Goal: Task Accomplishment & Management: Use online tool/utility

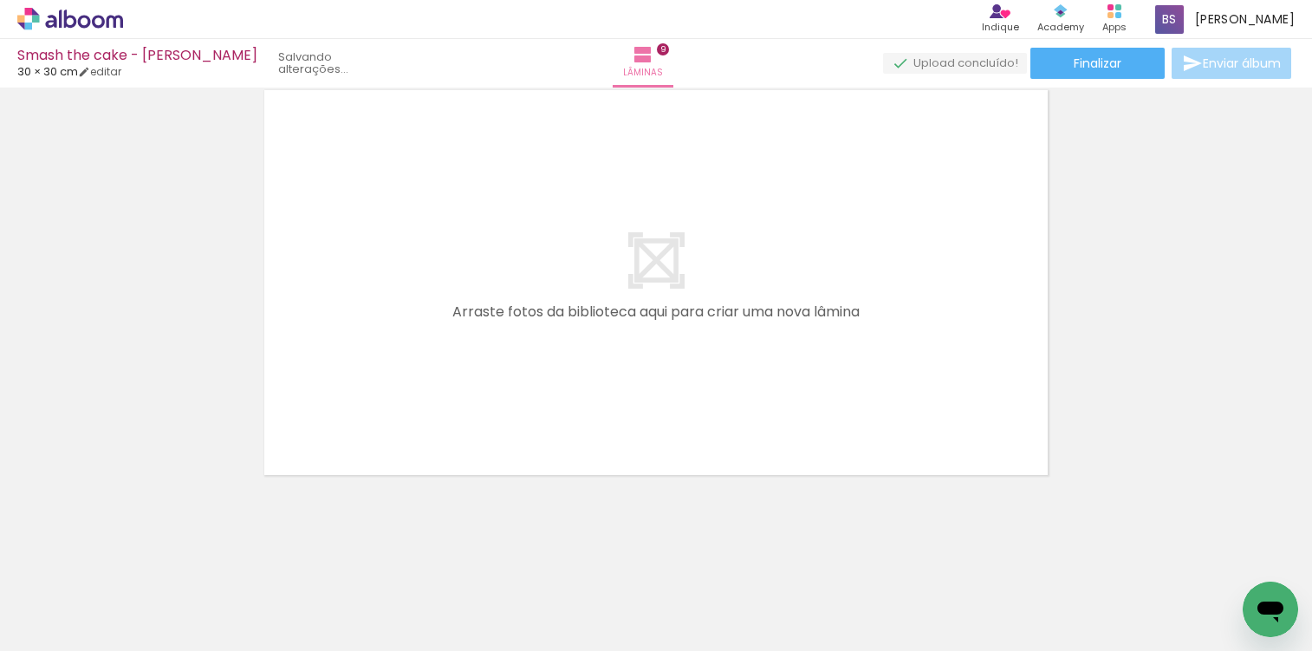
scroll to position [619, 0]
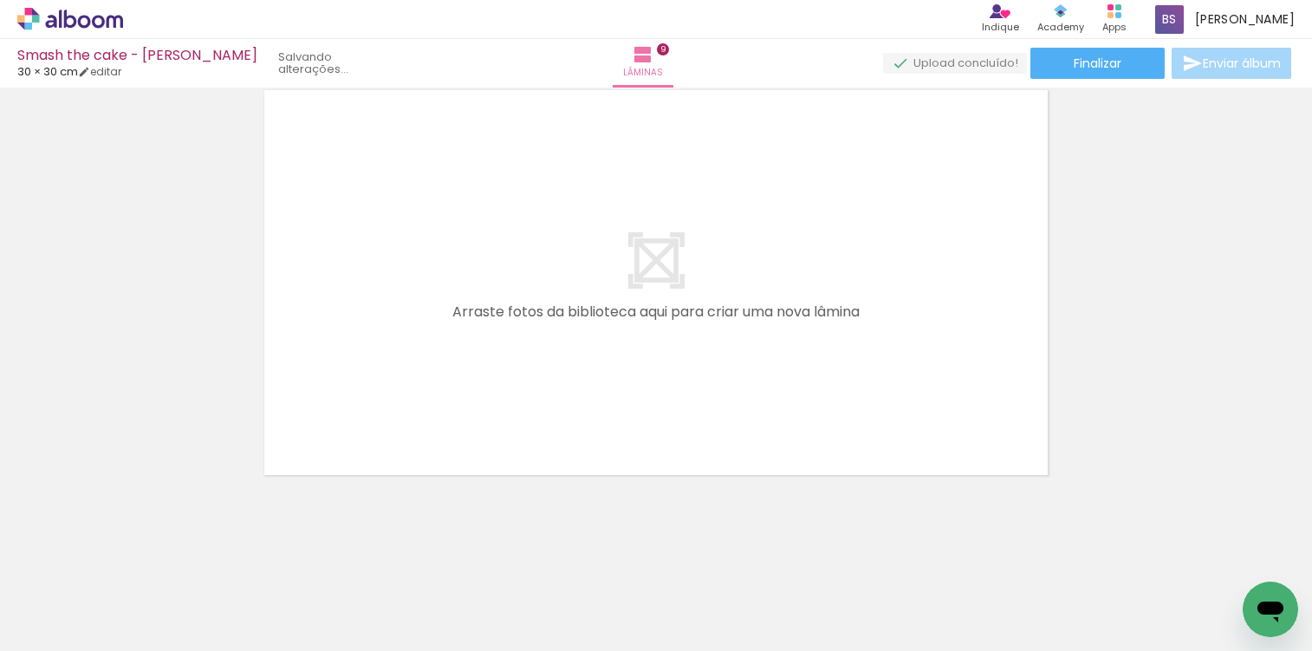
scroll to position [619, 0]
